Goal: Information Seeking & Learning: Learn about a topic

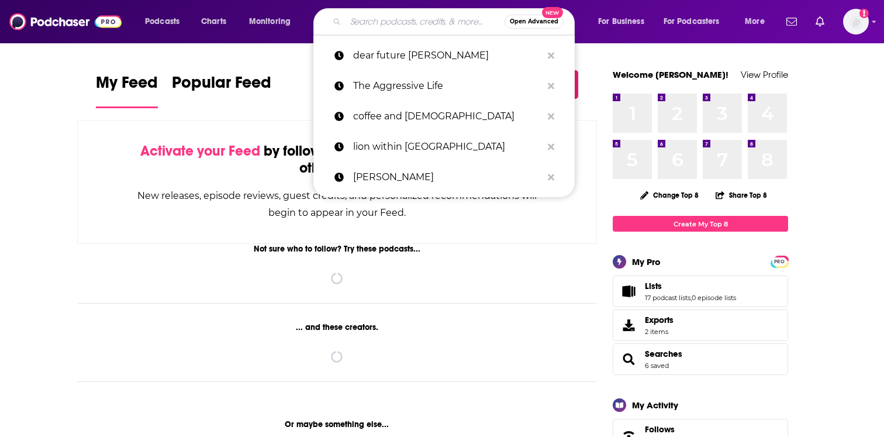
click at [408, 20] on input "Search podcasts, credits, & more..." at bounding box center [425, 21] width 159 height 19
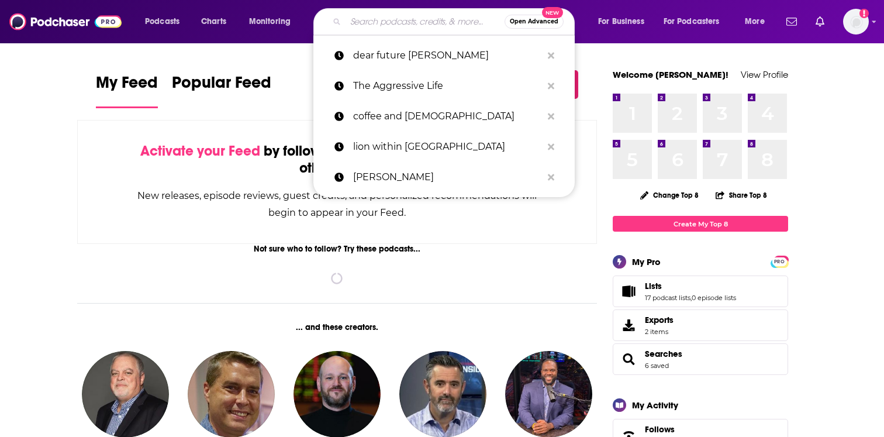
paste input "In Totality"
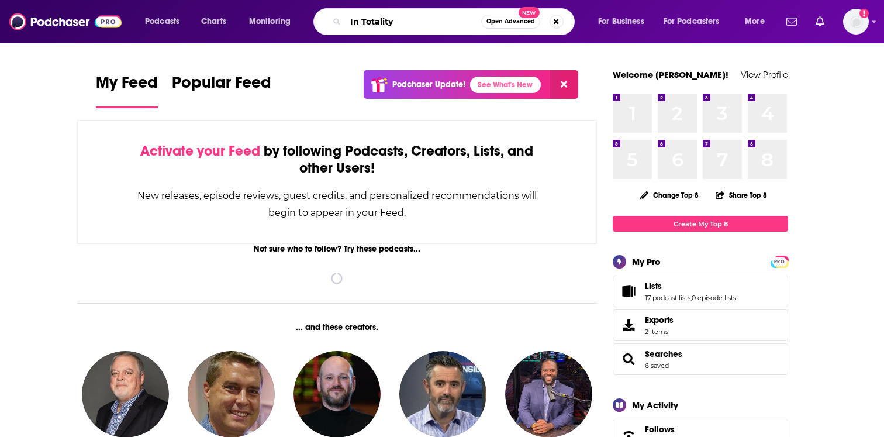
type input "In Totality"
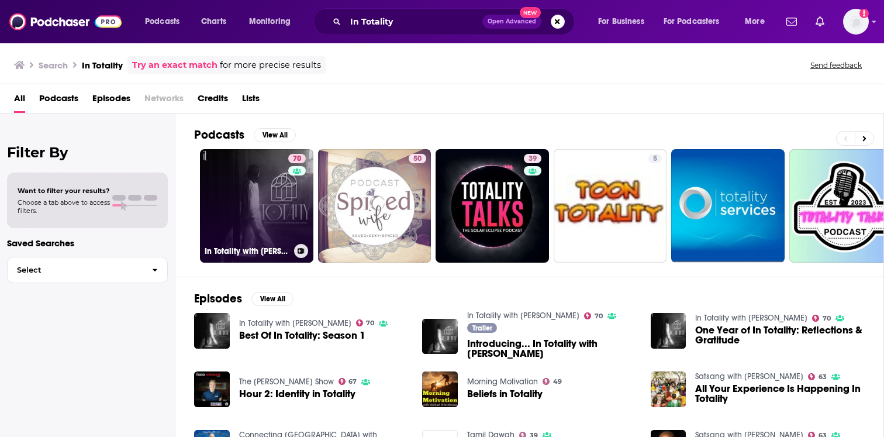
click at [255, 164] on link "70 In Totality with [PERSON_NAME]" at bounding box center [256, 205] width 113 height 113
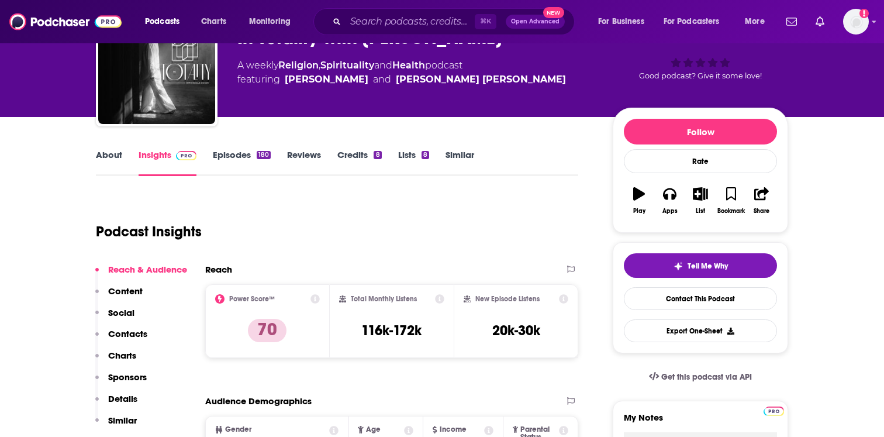
scroll to position [49, 0]
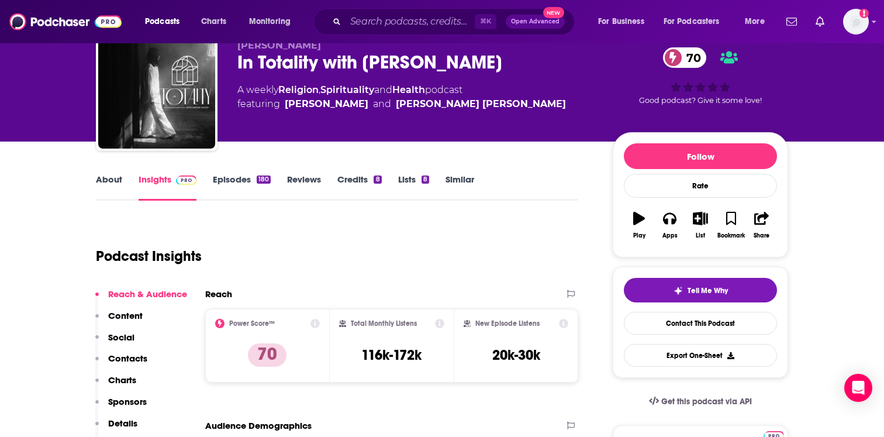
click at [251, 179] on link "Episodes 180" at bounding box center [242, 187] width 58 height 27
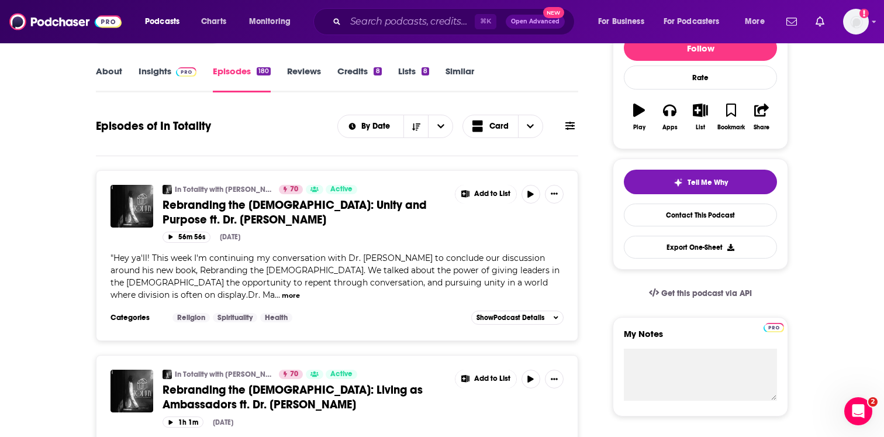
scroll to position [150, 0]
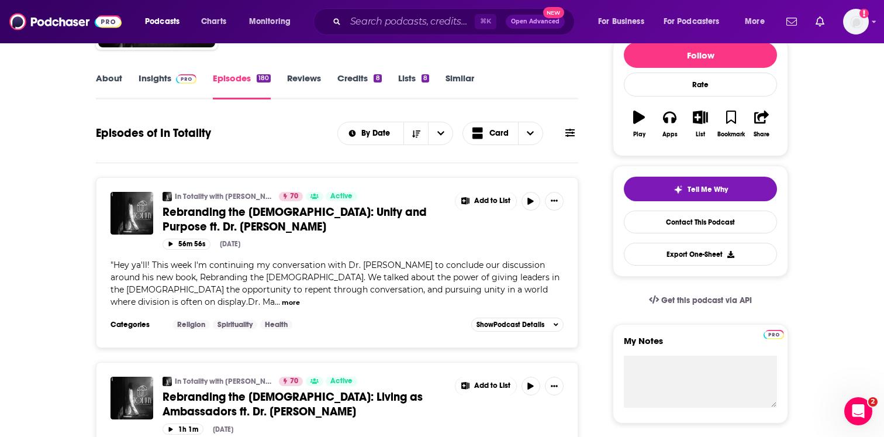
click at [153, 88] on link "Insights" at bounding box center [168, 86] width 58 height 27
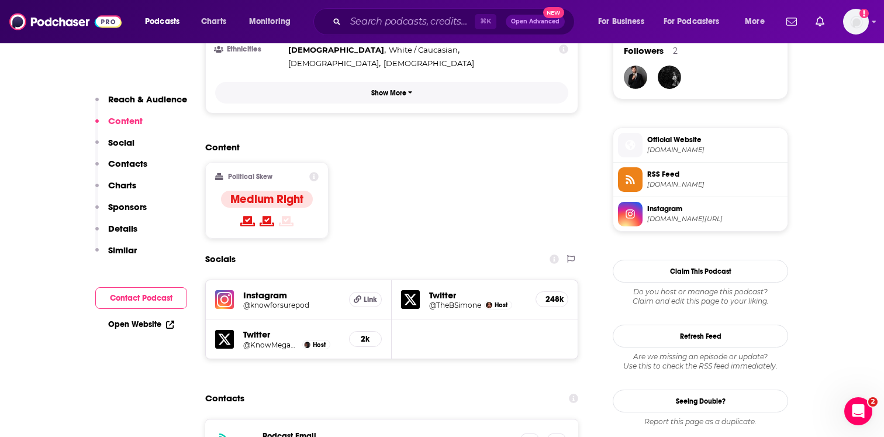
scroll to position [924, 0]
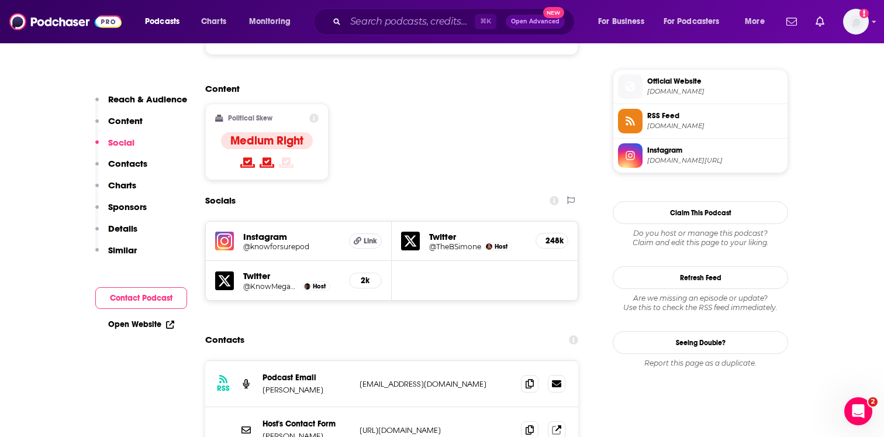
click at [455, 242] on h5 "@TheBSimone" at bounding box center [455, 246] width 52 height 9
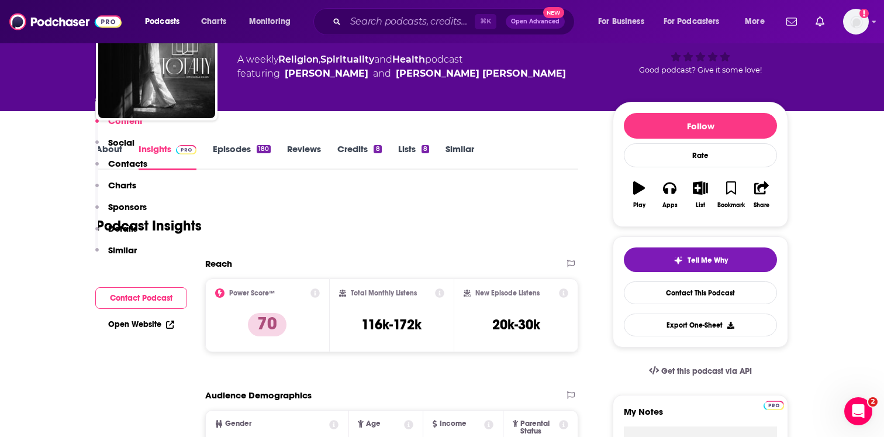
scroll to position [0, 0]
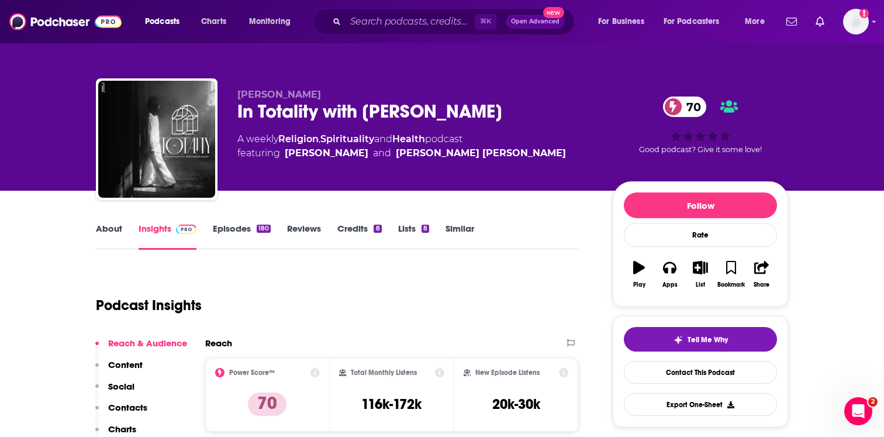
click at [116, 225] on link "About" at bounding box center [109, 236] width 26 height 27
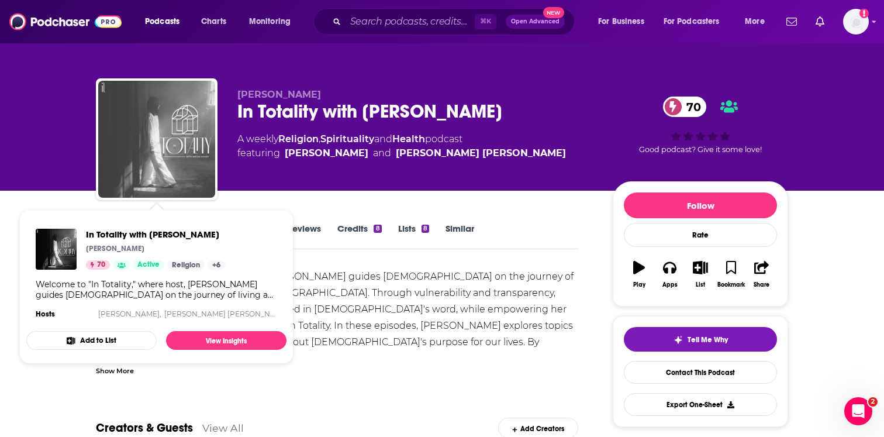
click at [166, 136] on img "In Totality with Megan Ashley" at bounding box center [156, 139] width 117 height 117
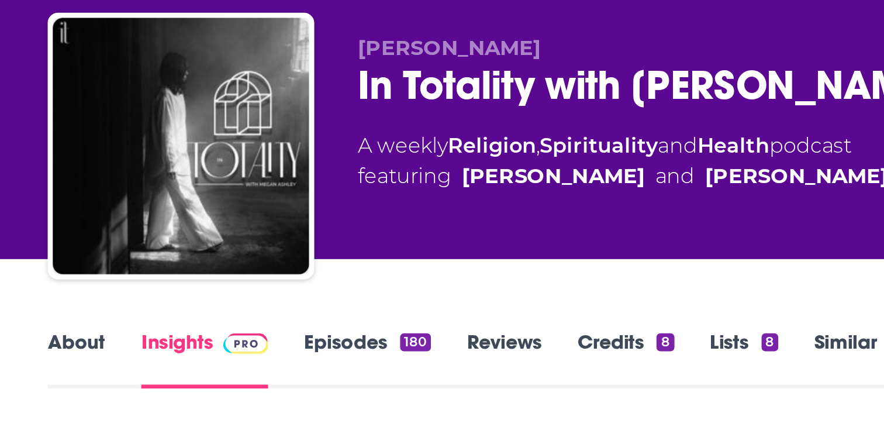
drag, startPoint x: 365, startPoint y: 80, endPoint x: 390, endPoint y: 80, distance: 25.2
click at [390, 80] on div "[PERSON_NAME] In Totality with [PERSON_NAME] 70 A weekly Religion , Spiritualit…" at bounding box center [442, 141] width 693 height 126
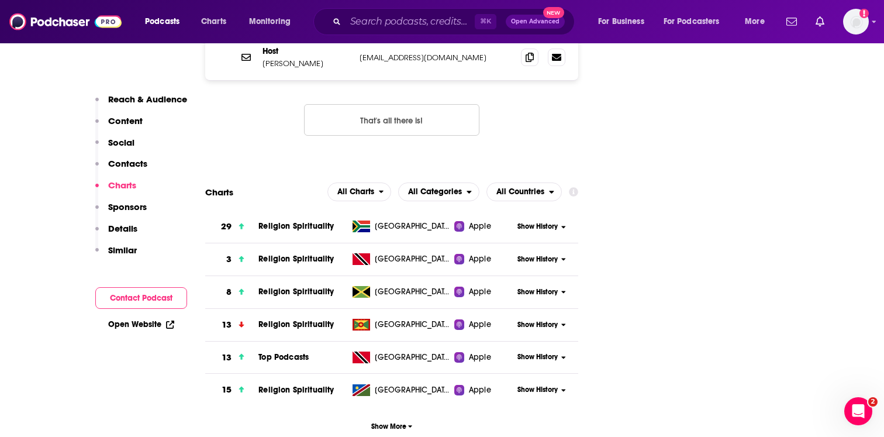
scroll to position [1344, 0]
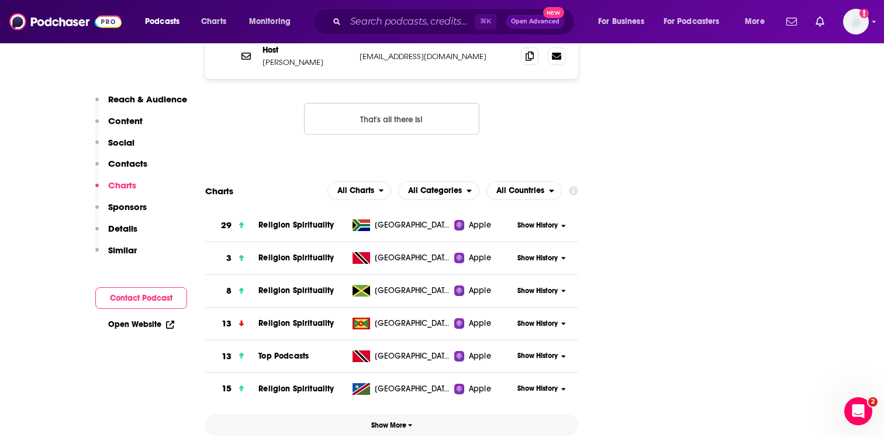
click at [390, 421] on span "Show More" at bounding box center [392, 425] width 42 height 8
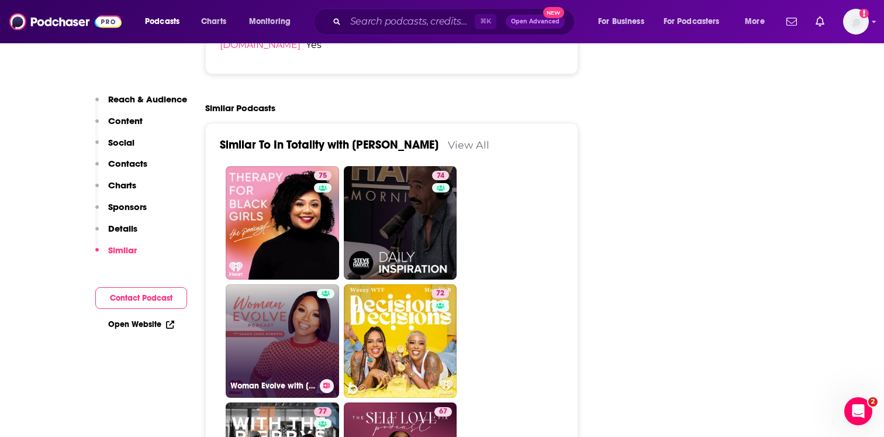
scroll to position [3436, 0]
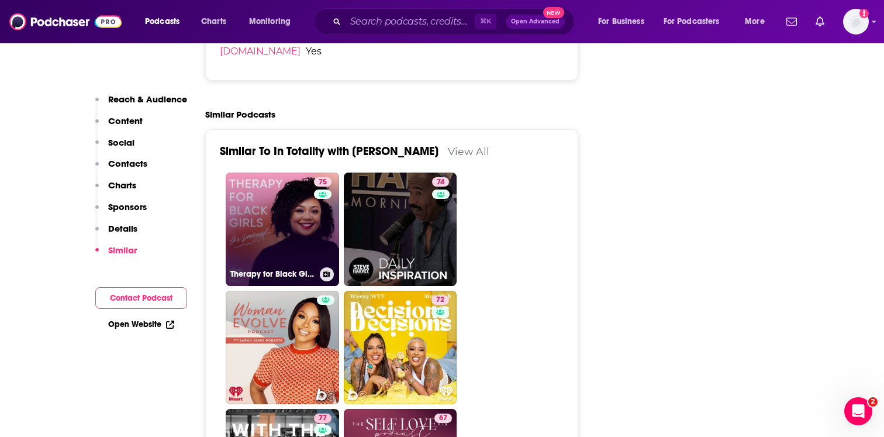
click at [299, 181] on link "75 Therapy for Black Girls" at bounding box center [282, 229] width 113 height 113
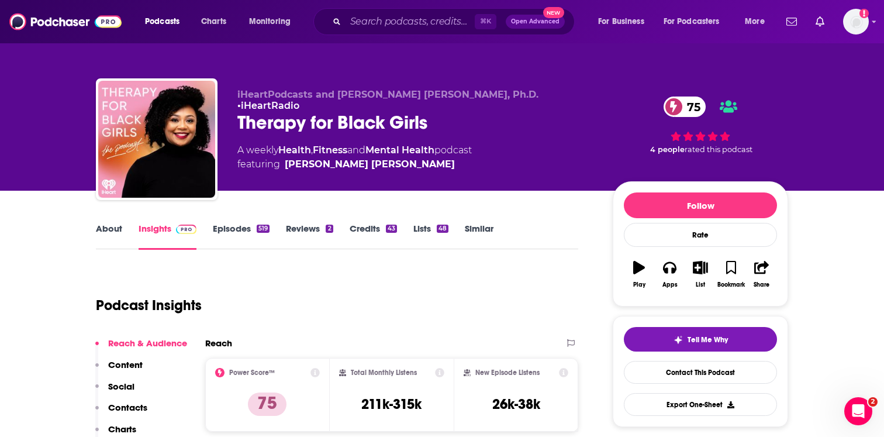
type input "[URL][DOMAIN_NAME][PERSON_NAME]"
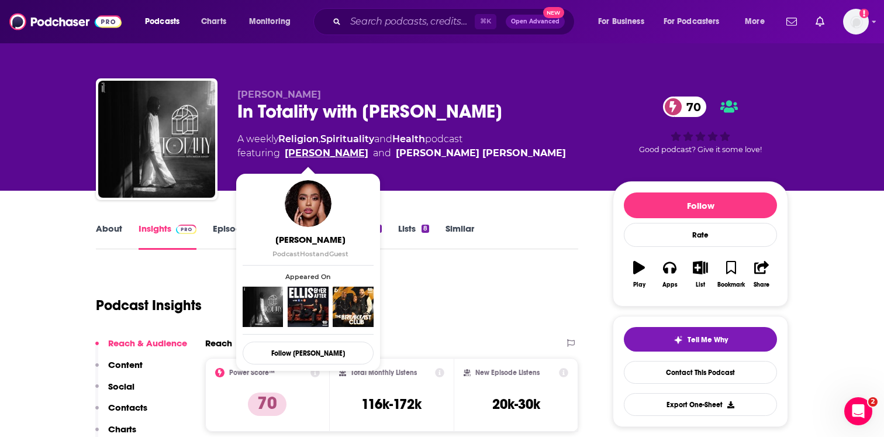
click at [302, 151] on link "[PERSON_NAME]" at bounding box center [327, 153] width 84 height 14
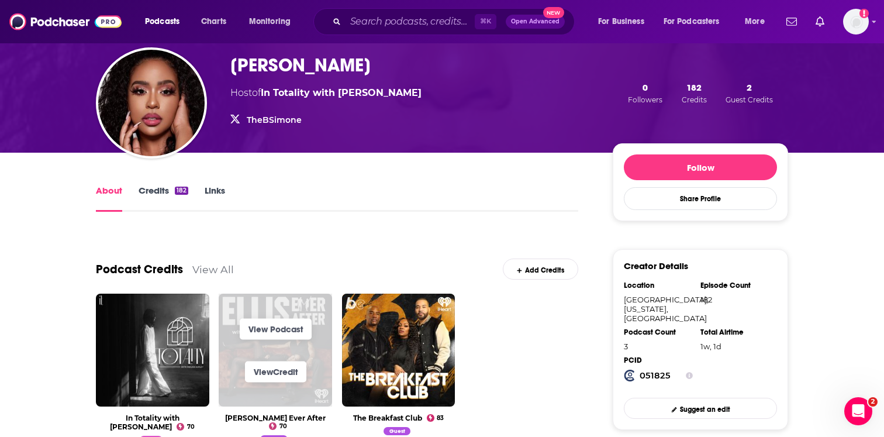
scroll to position [81, 0]
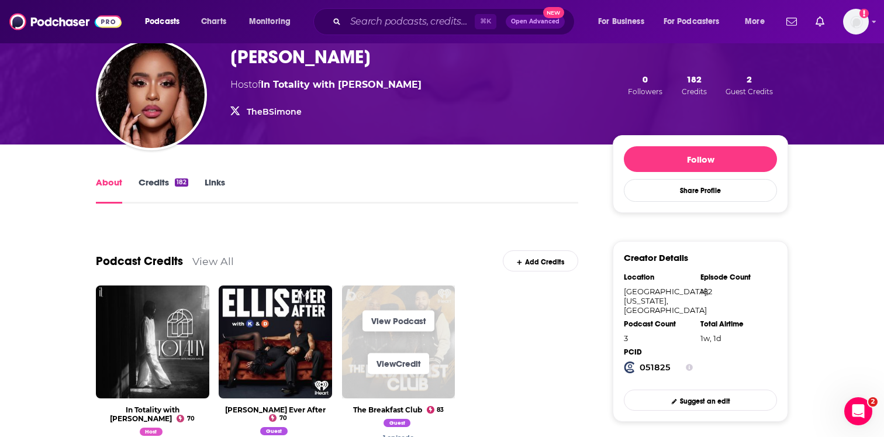
click at [392, 294] on span "View Podcast View Credit" at bounding box center [398, 341] width 113 height 113
click at [395, 326] on link "View Podcast" at bounding box center [399, 321] width 72 height 21
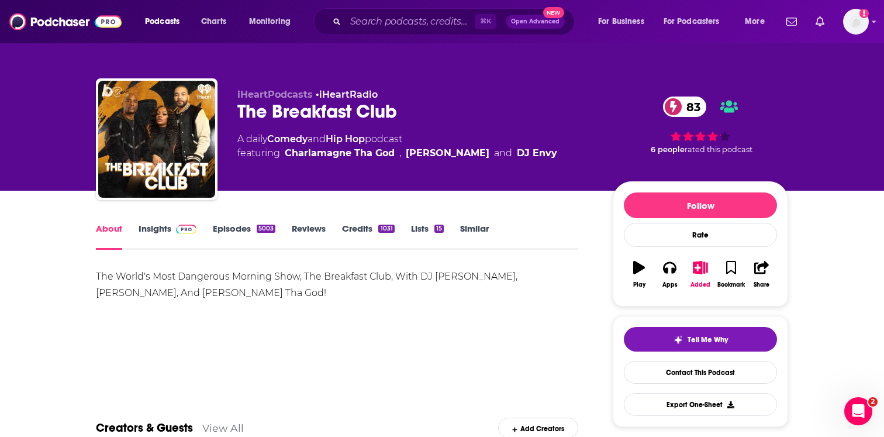
click at [376, 228] on link "Credits 1031" at bounding box center [368, 236] width 52 height 27
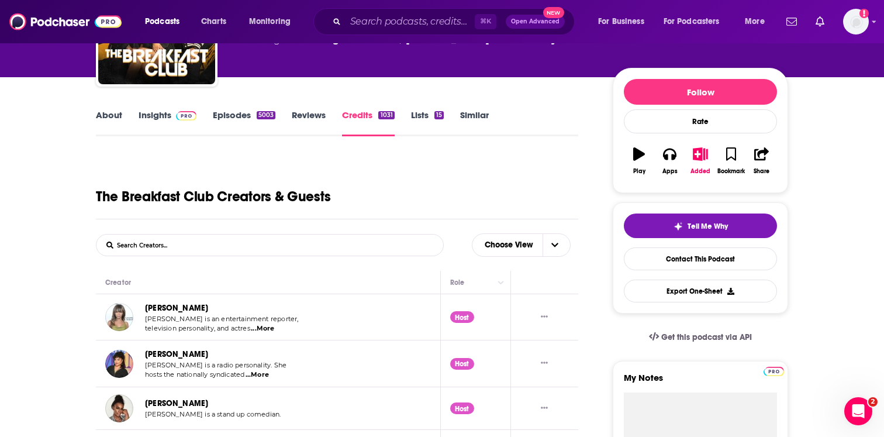
scroll to position [3, 0]
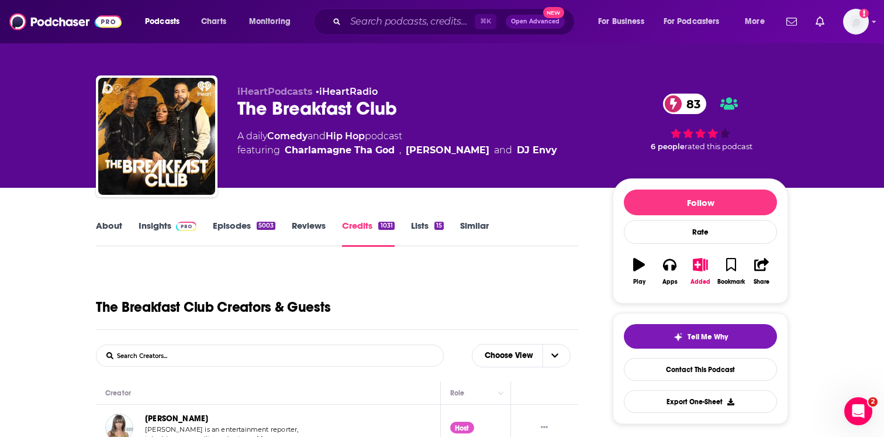
click at [211, 363] on input "List Search Input" at bounding box center [158, 355] width 122 height 21
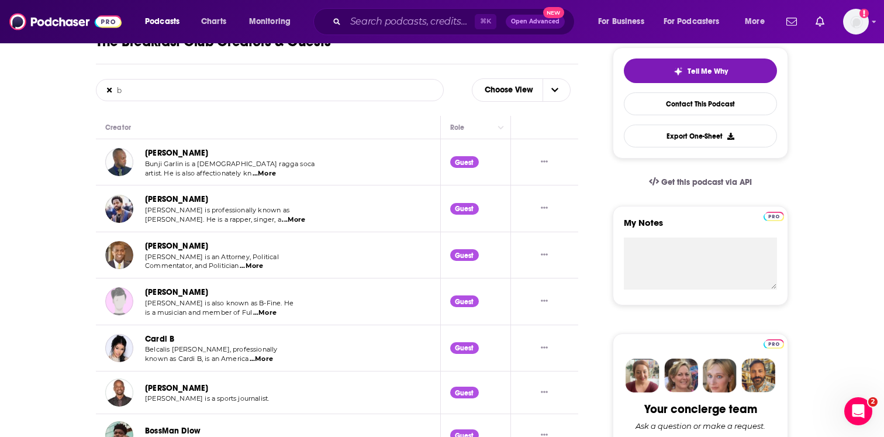
scroll to position [269, 0]
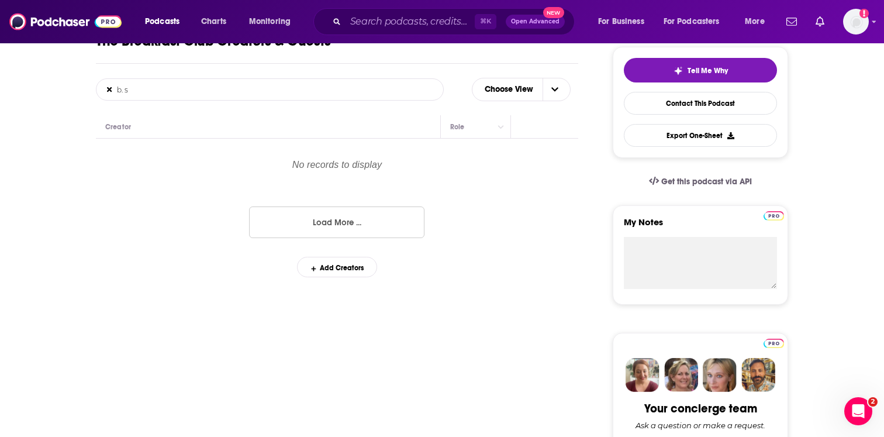
type input "b. si"
